Goal: Task Accomplishment & Management: Manage account settings

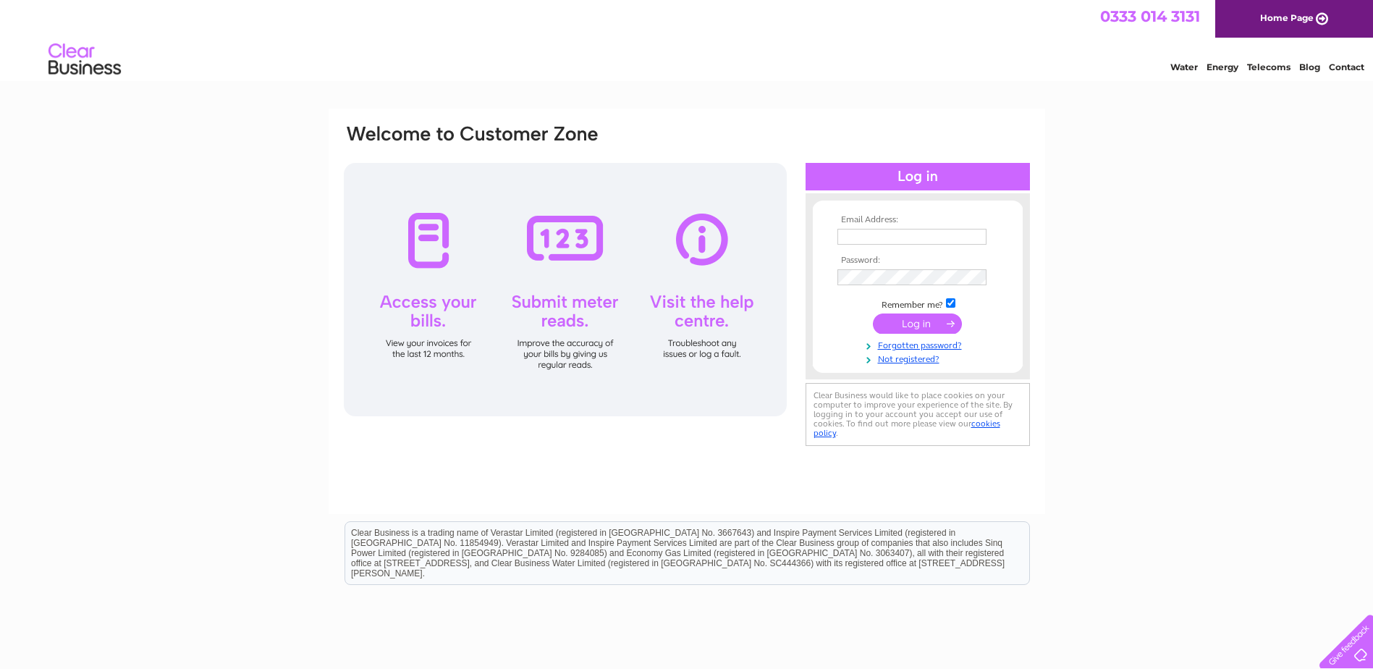
type input "sales@swappliances.co.uk"
click at [919, 334] on td at bounding box center [918, 324] width 168 height 28
click at [919, 334] on input "submit" at bounding box center [917, 323] width 89 height 20
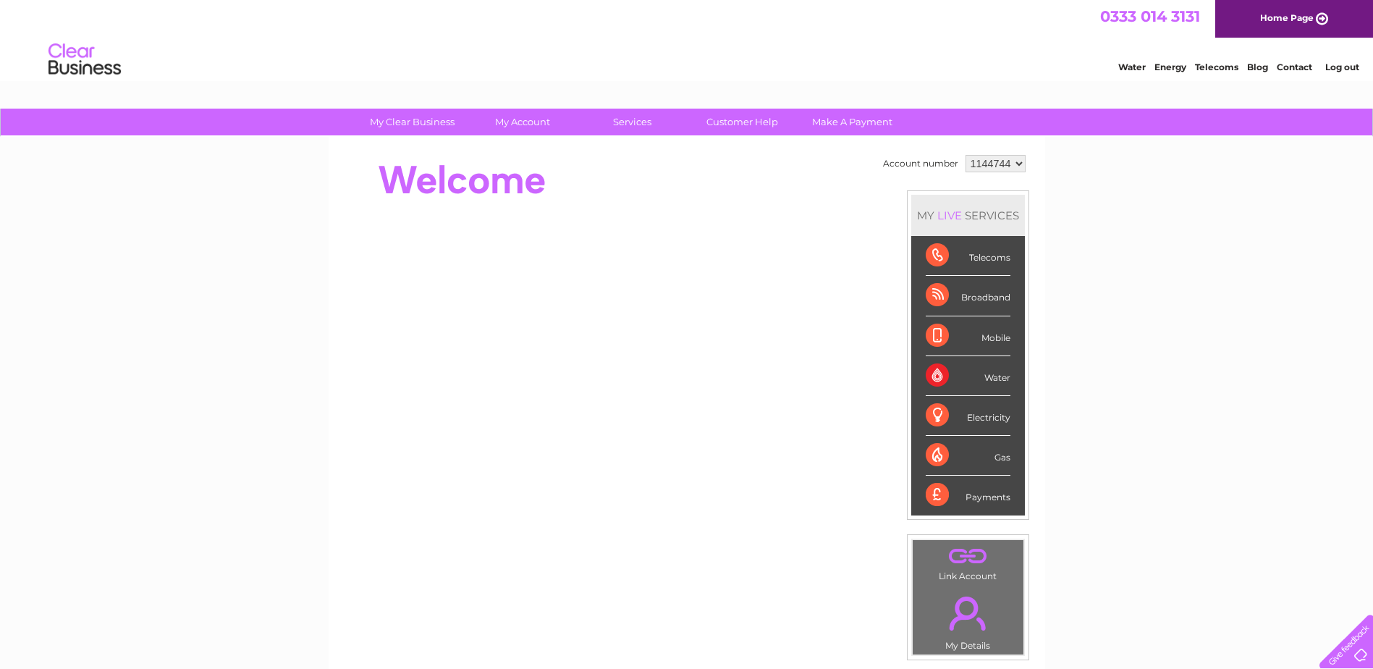
click at [934, 494] on div "Payments" at bounding box center [968, 494] width 85 height 39
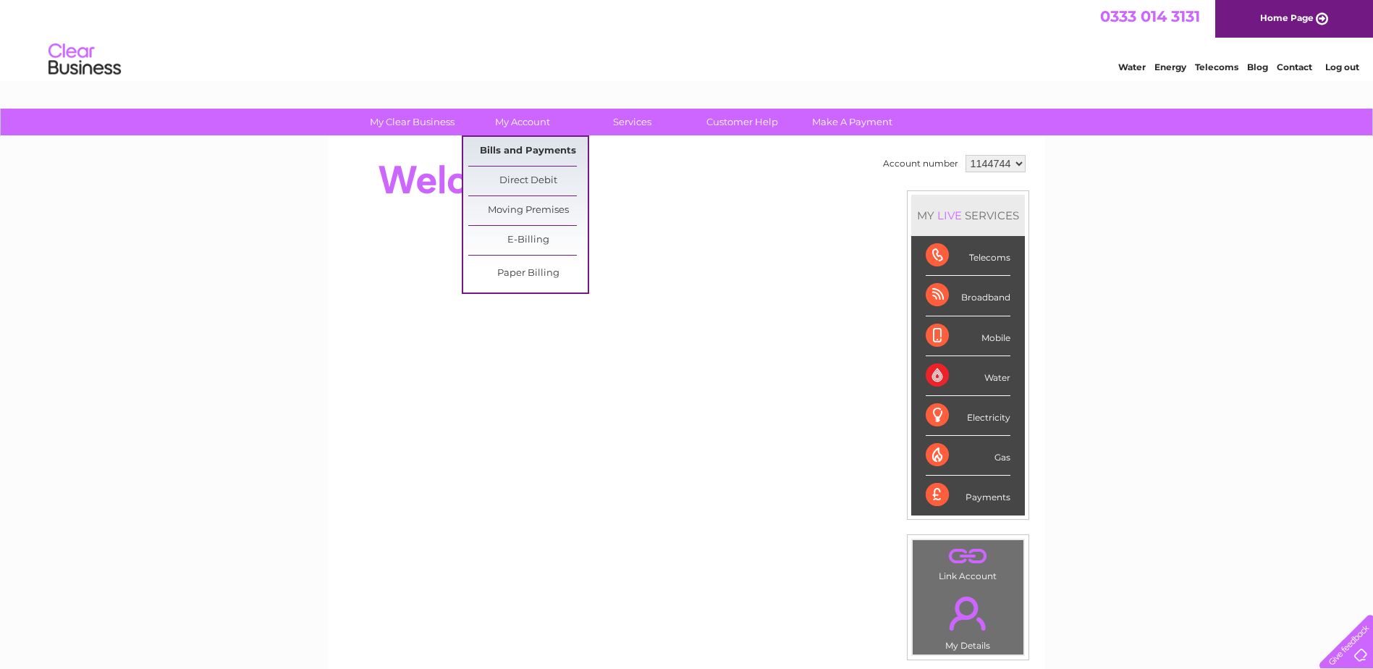
click at [539, 147] on link "Bills and Payments" at bounding box center [527, 151] width 119 height 29
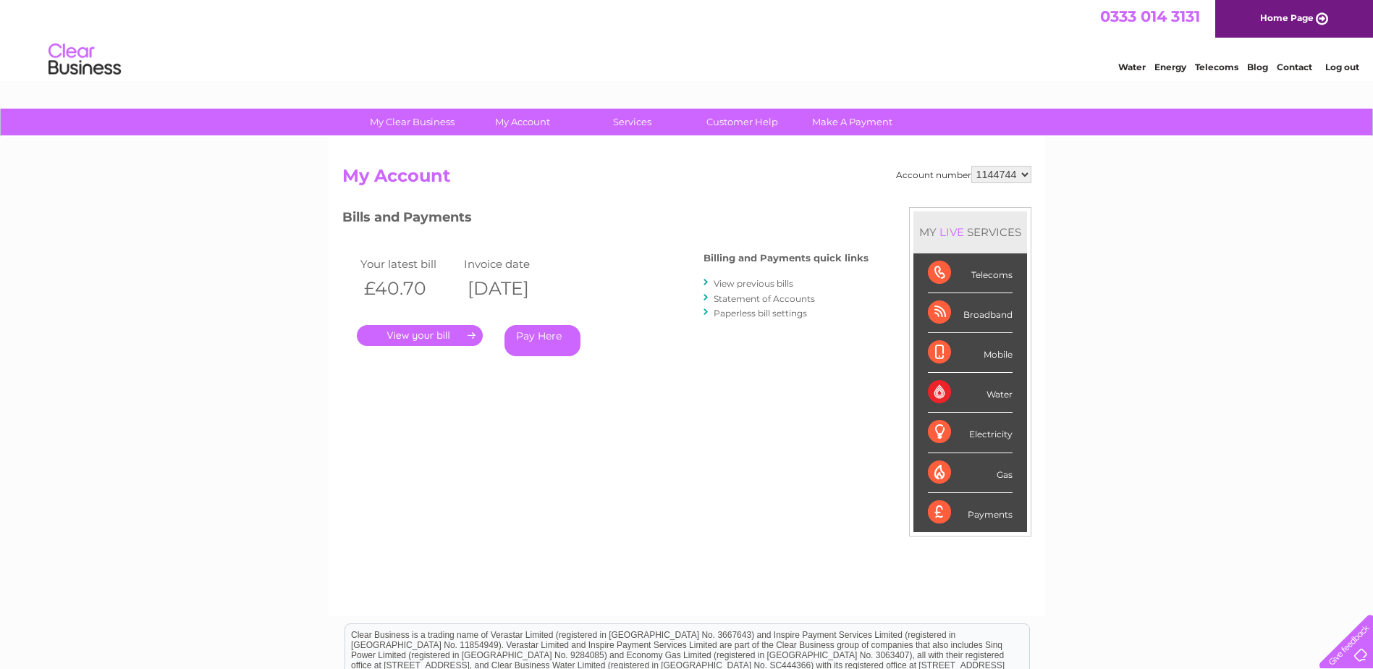
click at [454, 334] on link "." at bounding box center [420, 335] width 126 height 21
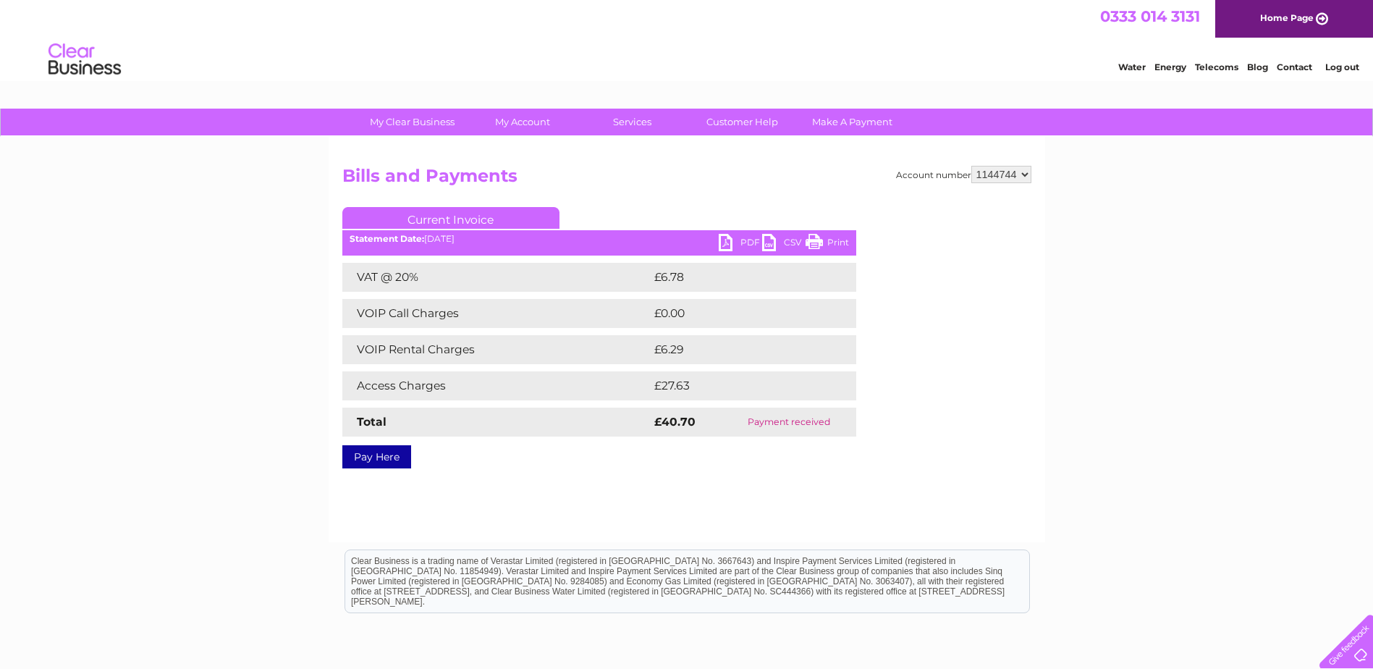
click at [740, 245] on link "PDF" at bounding box center [740, 244] width 43 height 21
